Goal: Information Seeking & Learning: Learn about a topic

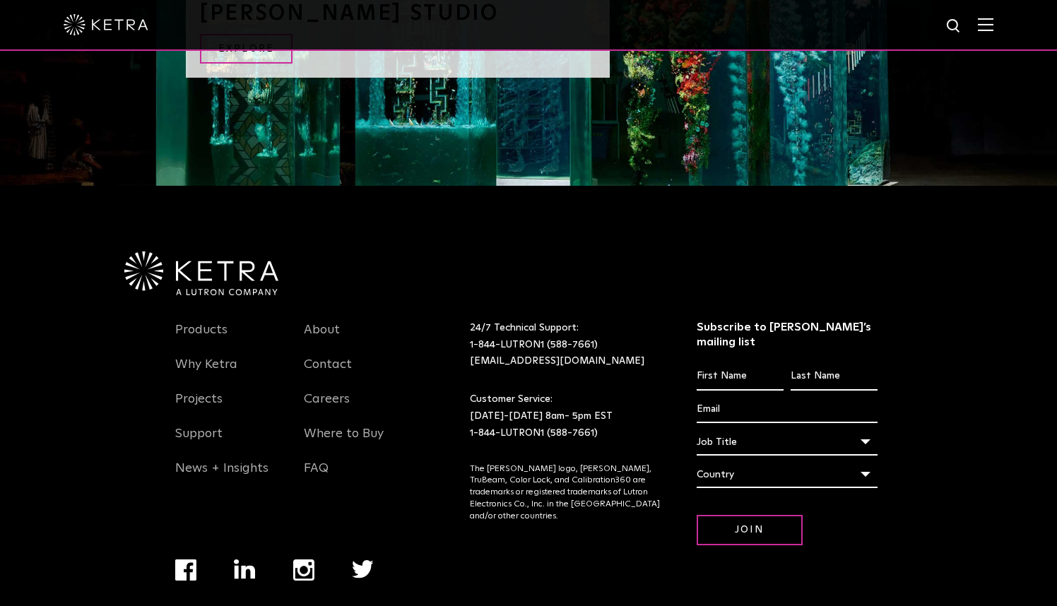
scroll to position [1569, 0]
click at [201, 427] on link "Support" at bounding box center [198, 443] width 47 height 32
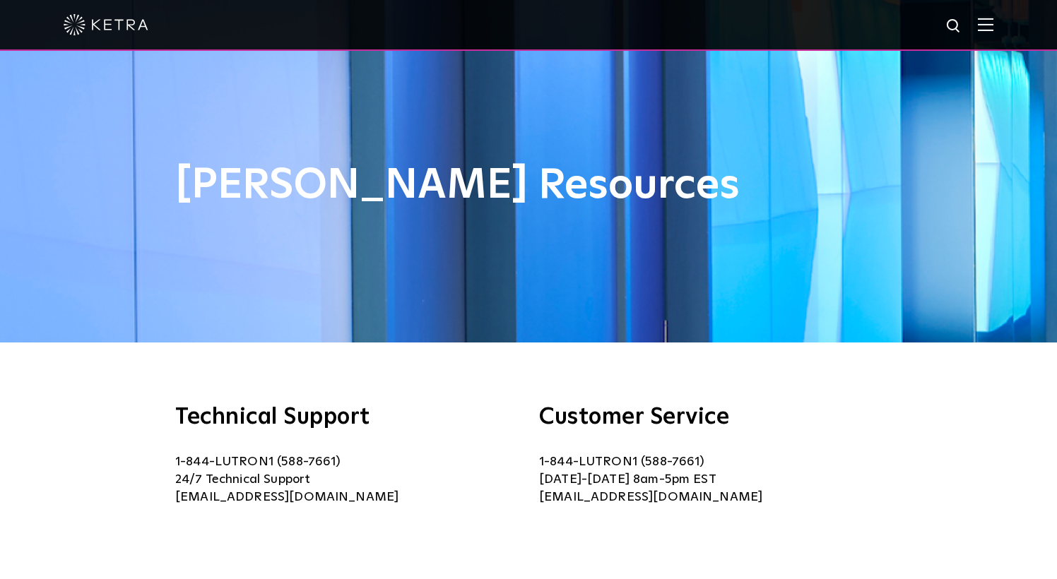
click at [107, 28] on img at bounding box center [106, 24] width 85 height 21
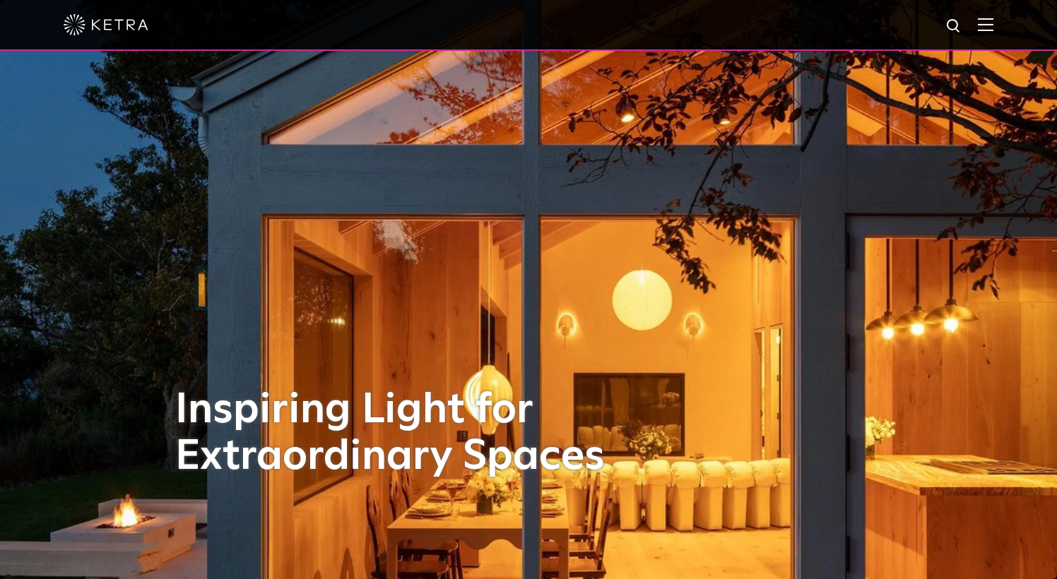
click at [951, 25] on img at bounding box center [954, 27] width 18 height 18
type input "s30"
click at [920, 26] on button "Search" at bounding box center [919, 26] width 21 height 21
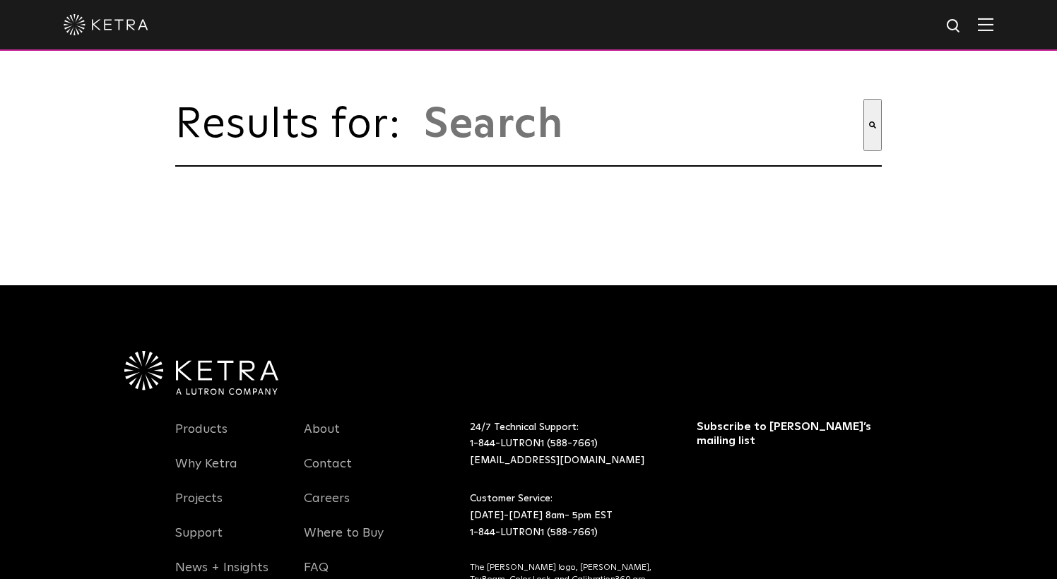
type input "s30"
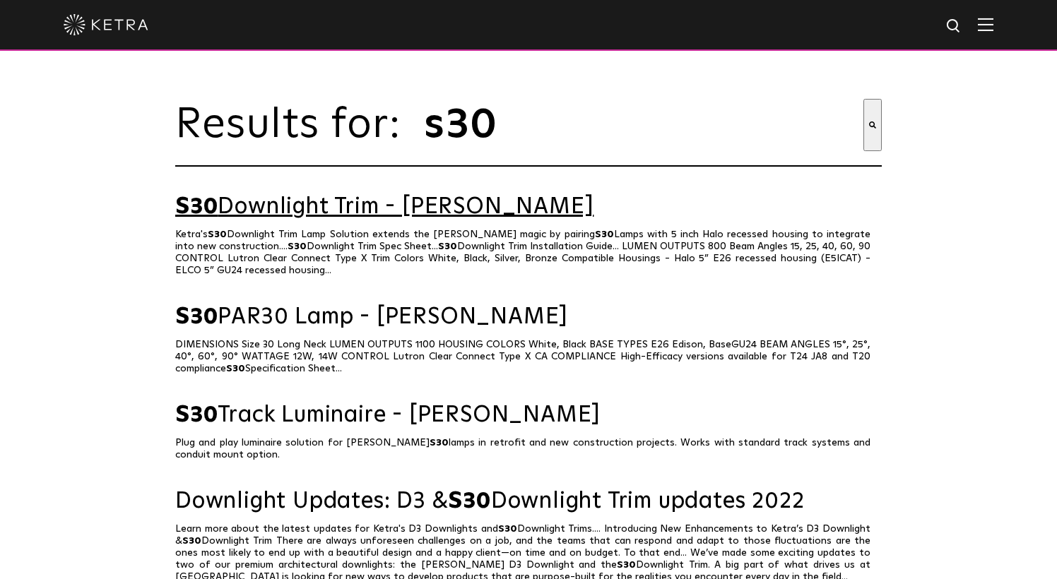
click at [340, 206] on link "S30 Downlight Trim - Ketra" at bounding box center [528, 207] width 706 height 25
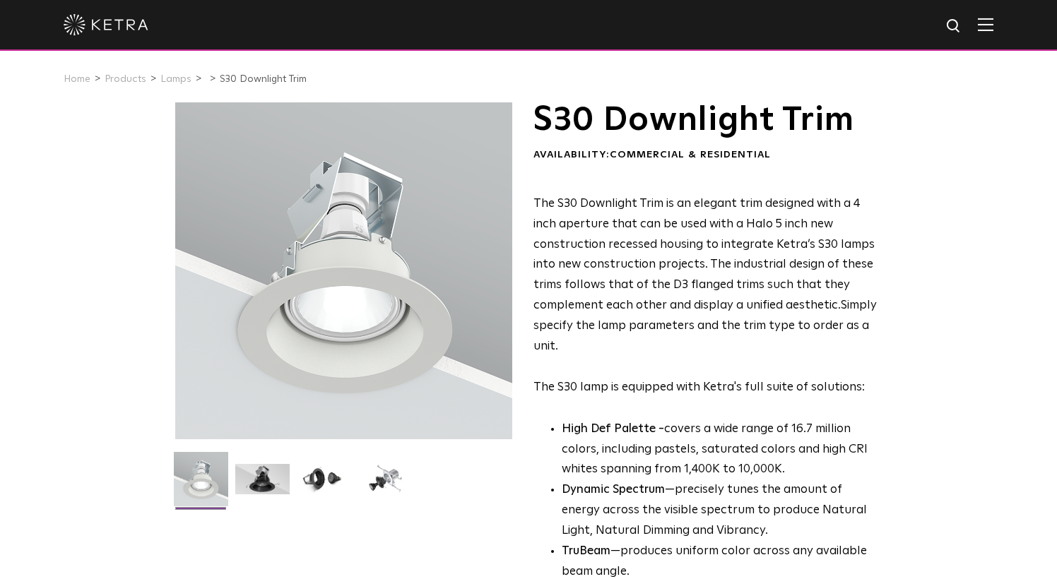
scroll to position [1, 0]
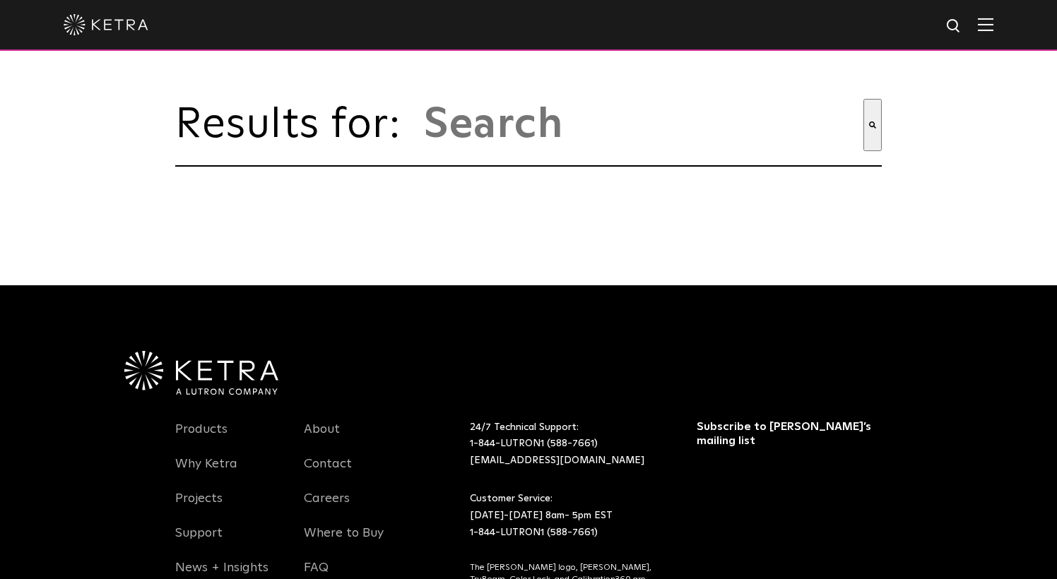
type input "s30"
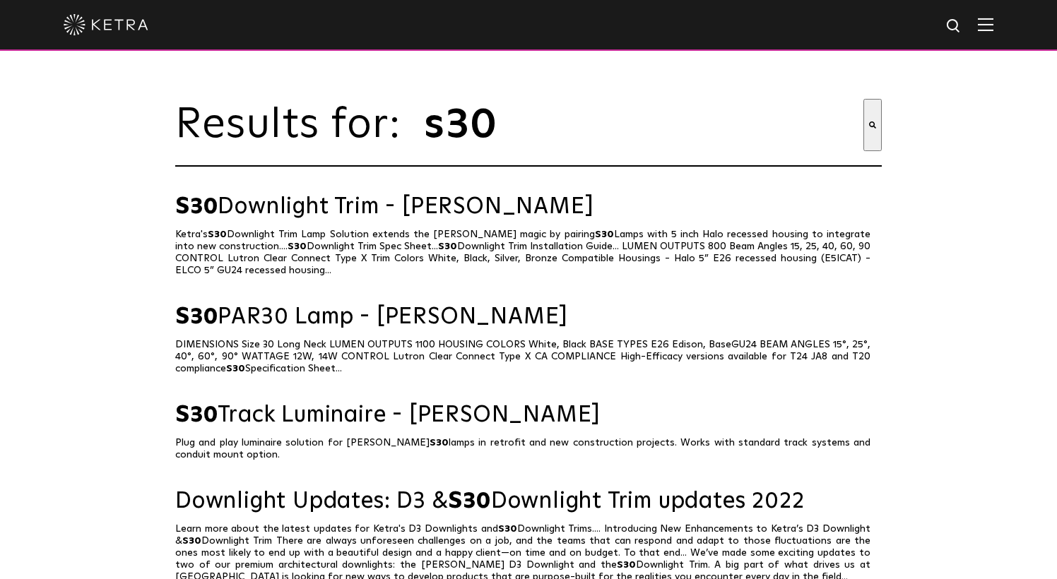
click at [605, 114] on input "s30" at bounding box center [642, 125] width 441 height 52
type input "s30/S38"
click at [872, 125] on button "Search" at bounding box center [872, 125] width 18 height 52
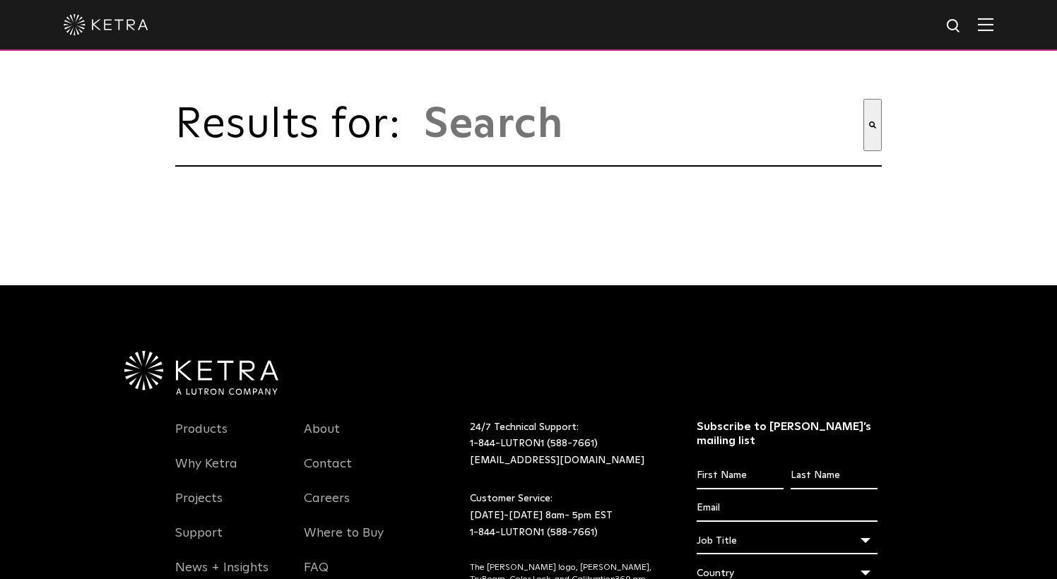
click at [520, 129] on input "This is a search field with an auto-suggest feature attached." at bounding box center [642, 125] width 441 height 52
type input "S38"
click at [872, 125] on button "Search" at bounding box center [872, 125] width 18 height 52
click at [413, 129] on span "Results for:" at bounding box center [295, 125] width 240 height 42
click at [475, 124] on input "This is a search field with an auto-suggest feature attached." at bounding box center [642, 125] width 441 height 52
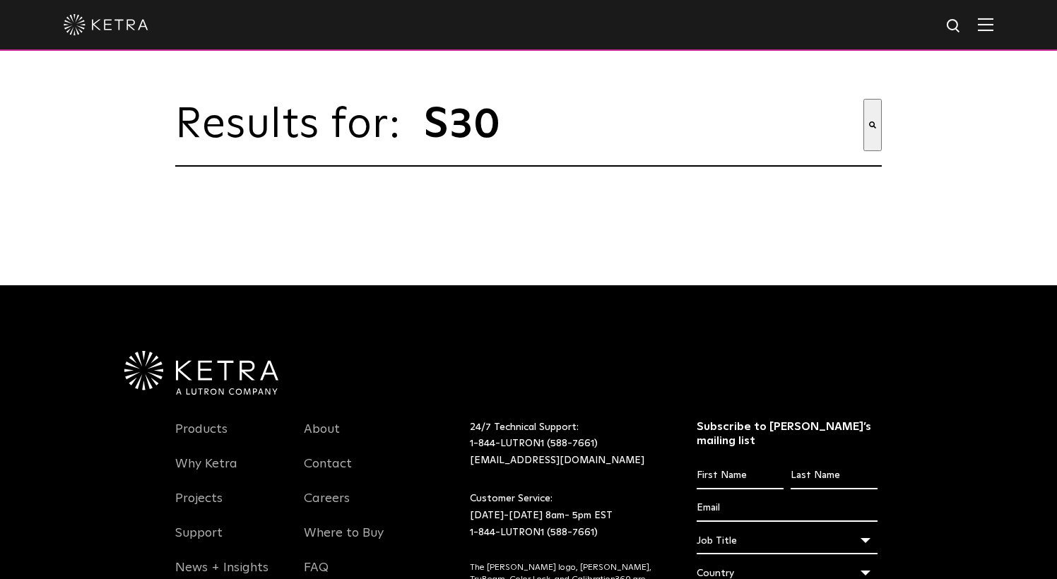
type input "S30"
click at [872, 125] on button "Search" at bounding box center [872, 125] width 18 height 52
click at [133, 25] on img at bounding box center [106, 24] width 85 height 21
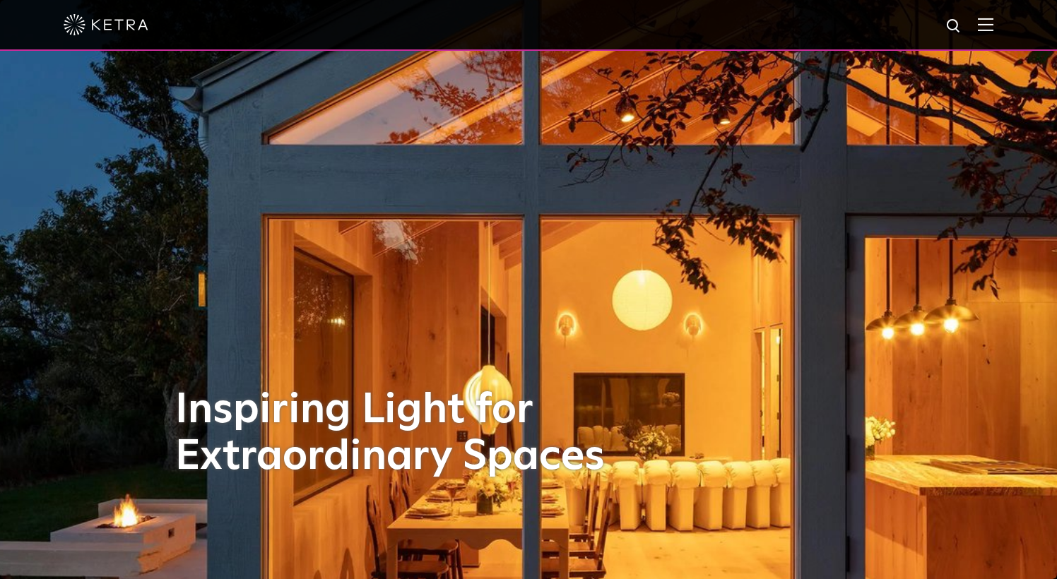
click at [951, 25] on img at bounding box center [954, 27] width 18 height 18
click at [867, 28] on input "text" at bounding box center [818, 27] width 181 height 32
type input "S30/S38"
click at [920, 26] on button "Search" at bounding box center [919, 26] width 21 height 21
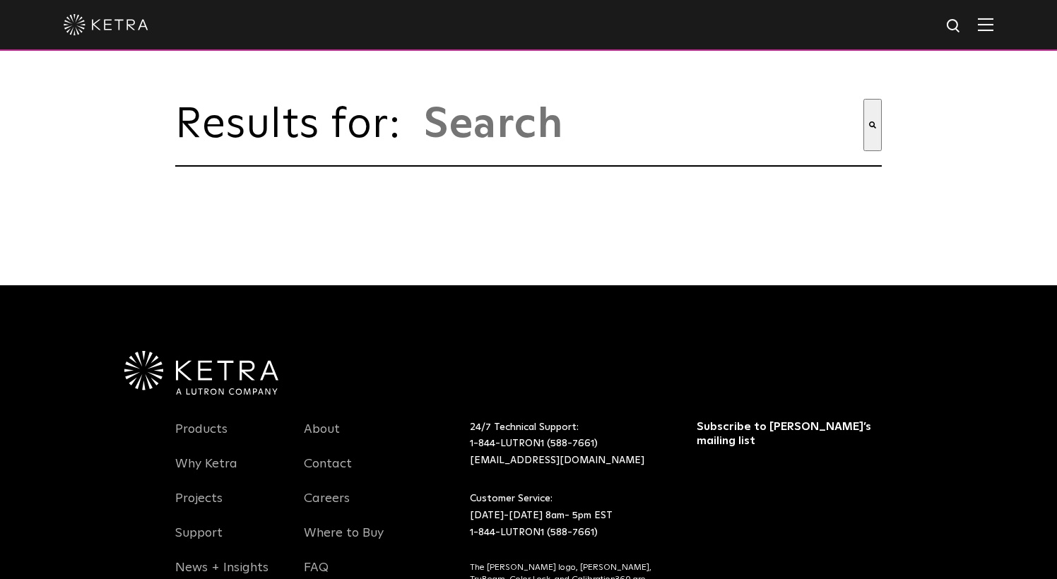
type input "s30/s38"
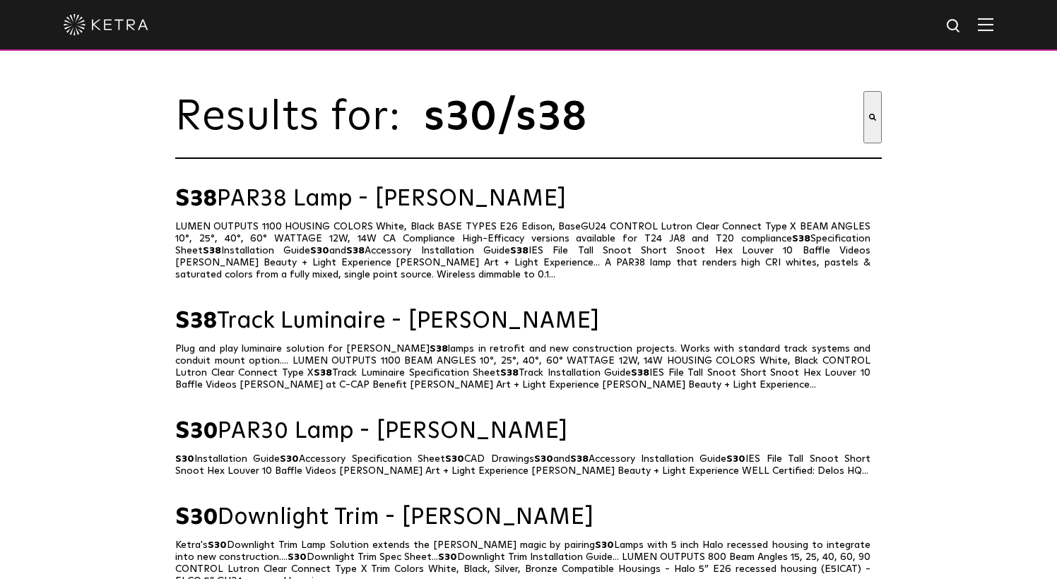
scroll to position [11, 0]
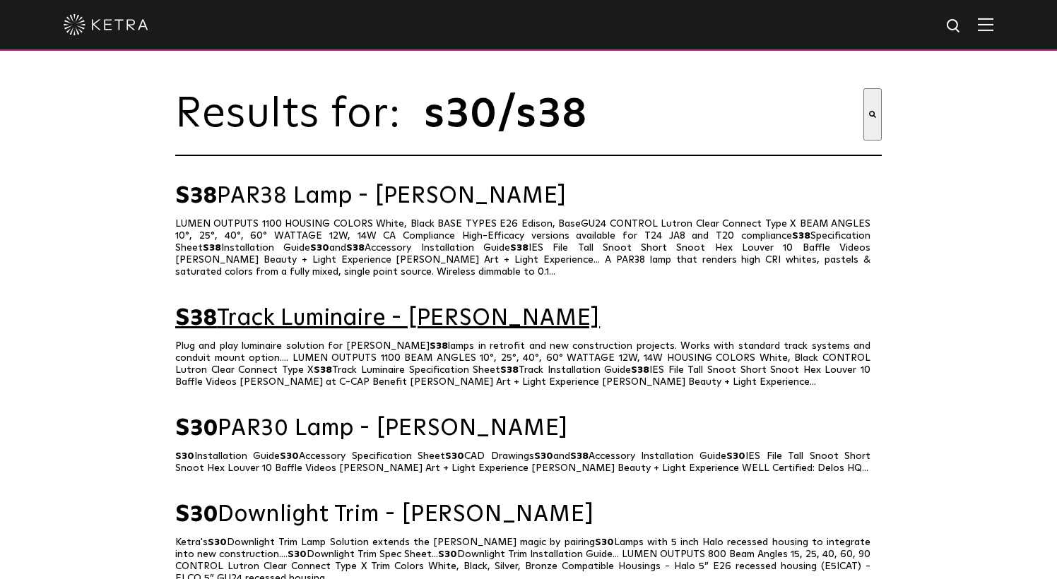
click at [307, 318] on link "S38 Track Luminaire - Ketra" at bounding box center [528, 319] width 706 height 25
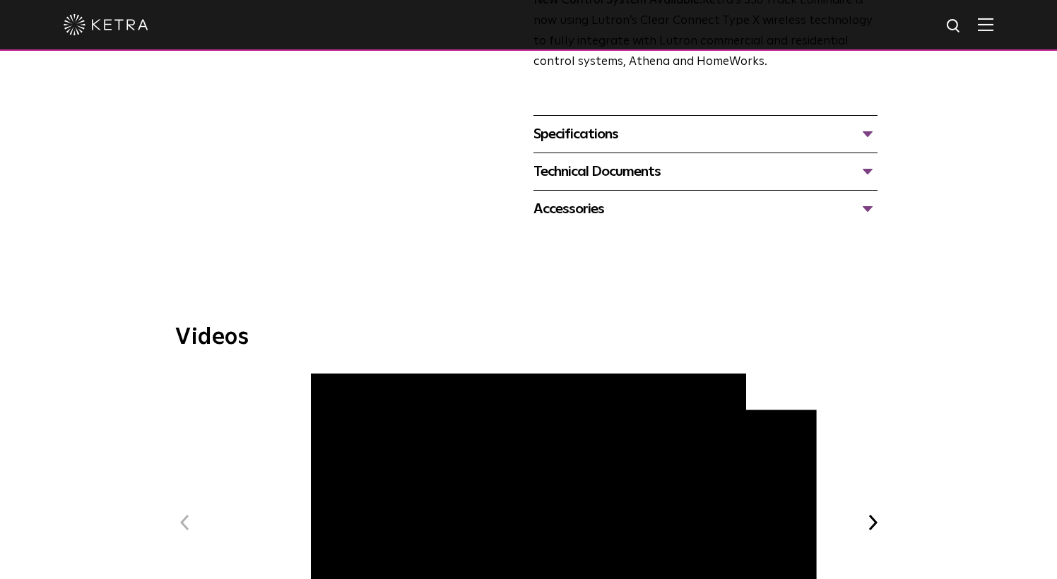
scroll to position [528, 0]
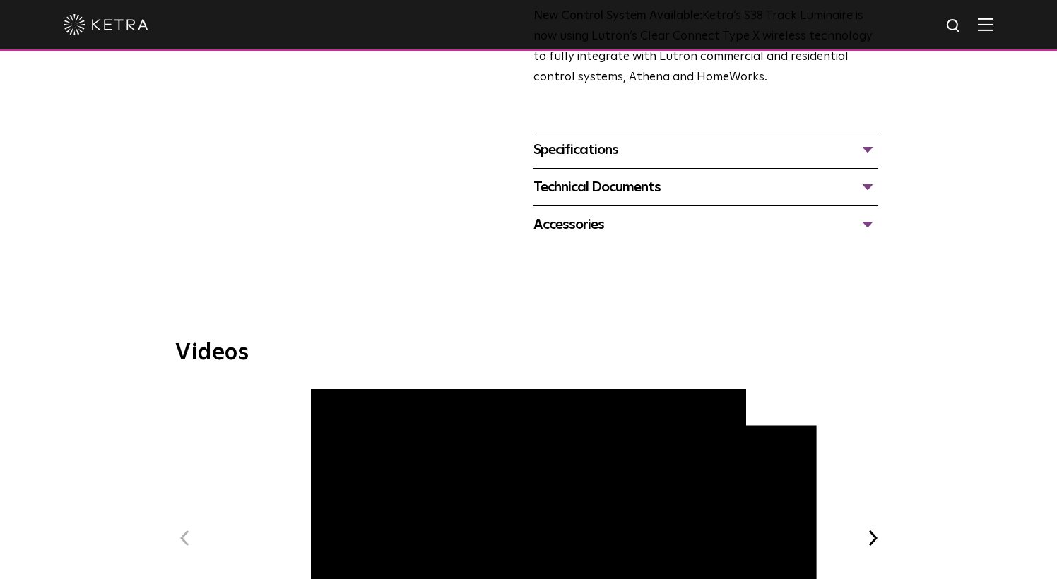
click at [562, 213] on div "Accessories" at bounding box center [705, 224] width 344 height 23
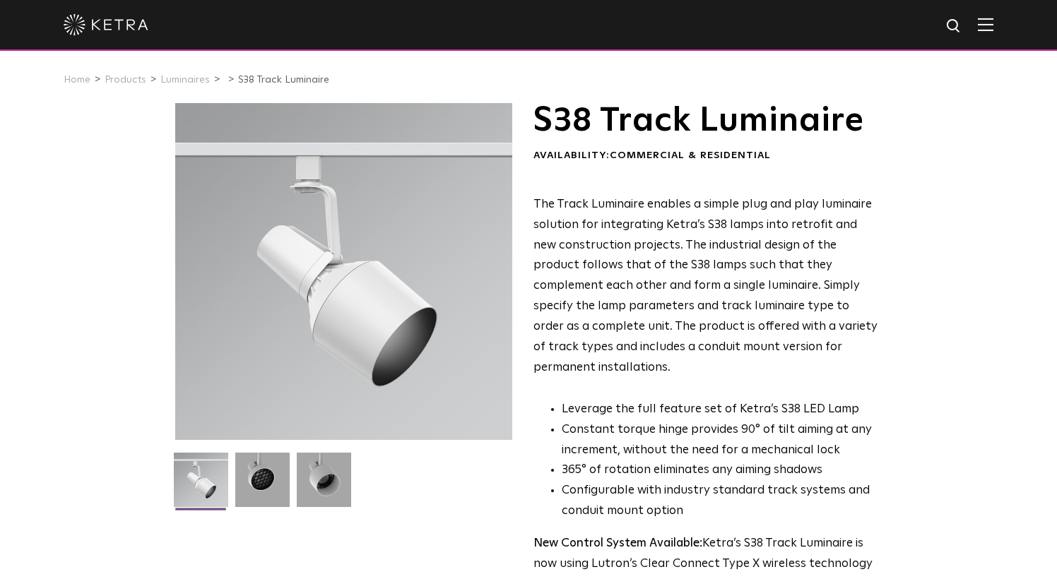
scroll to position [0, 0]
click at [180, 79] on link "Luminaires" at bounding box center [184, 80] width 49 height 10
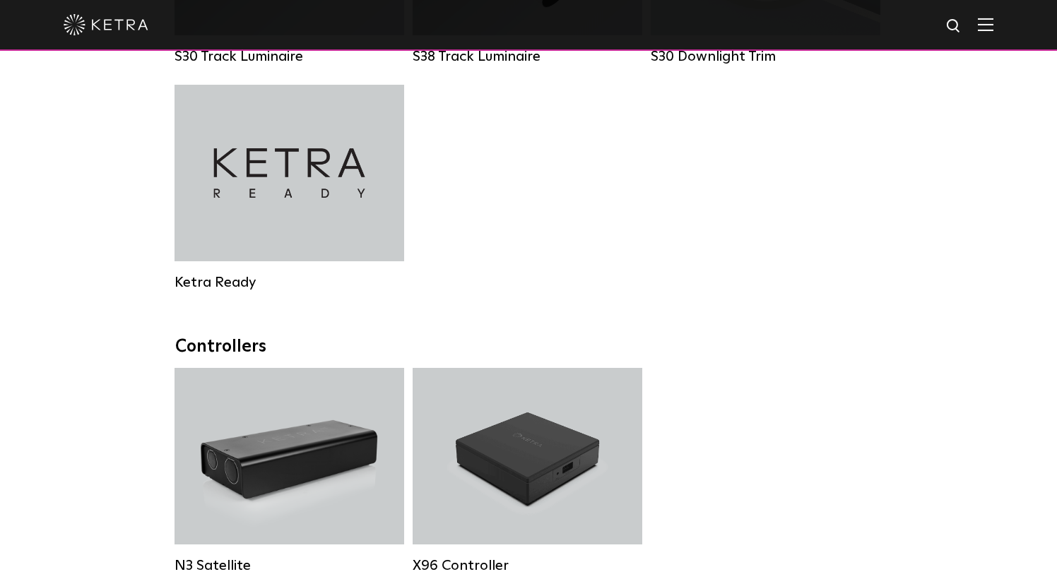
scroll to position [1156, 0]
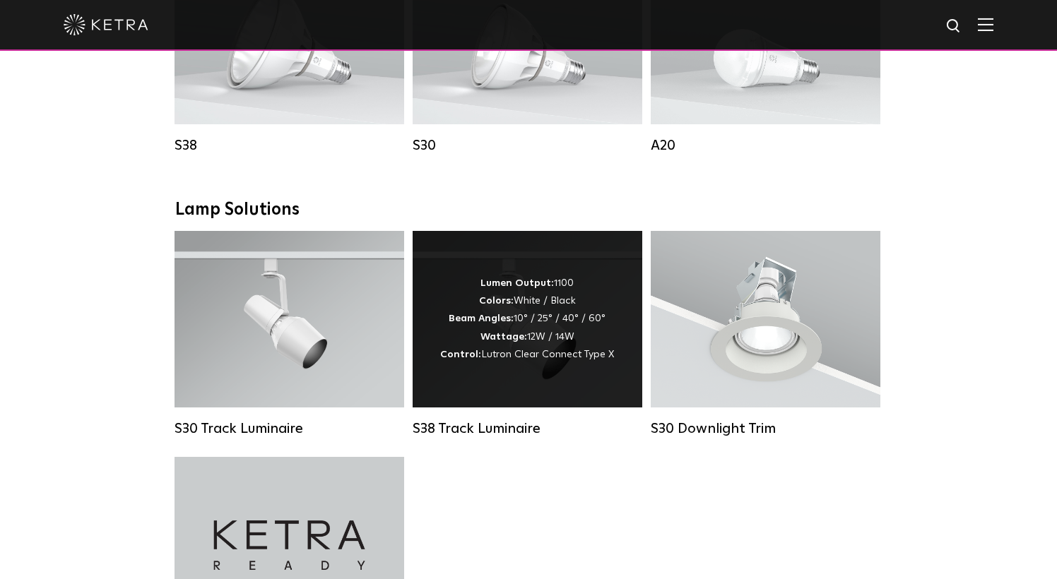
click at [528, 328] on div "Lumen Output: 1100 Colors: White / Black Beam Angles: 10° / 25° / 40° / 60° Wat…" at bounding box center [527, 319] width 174 height 89
